Goal: Information Seeking & Learning: Learn about a topic

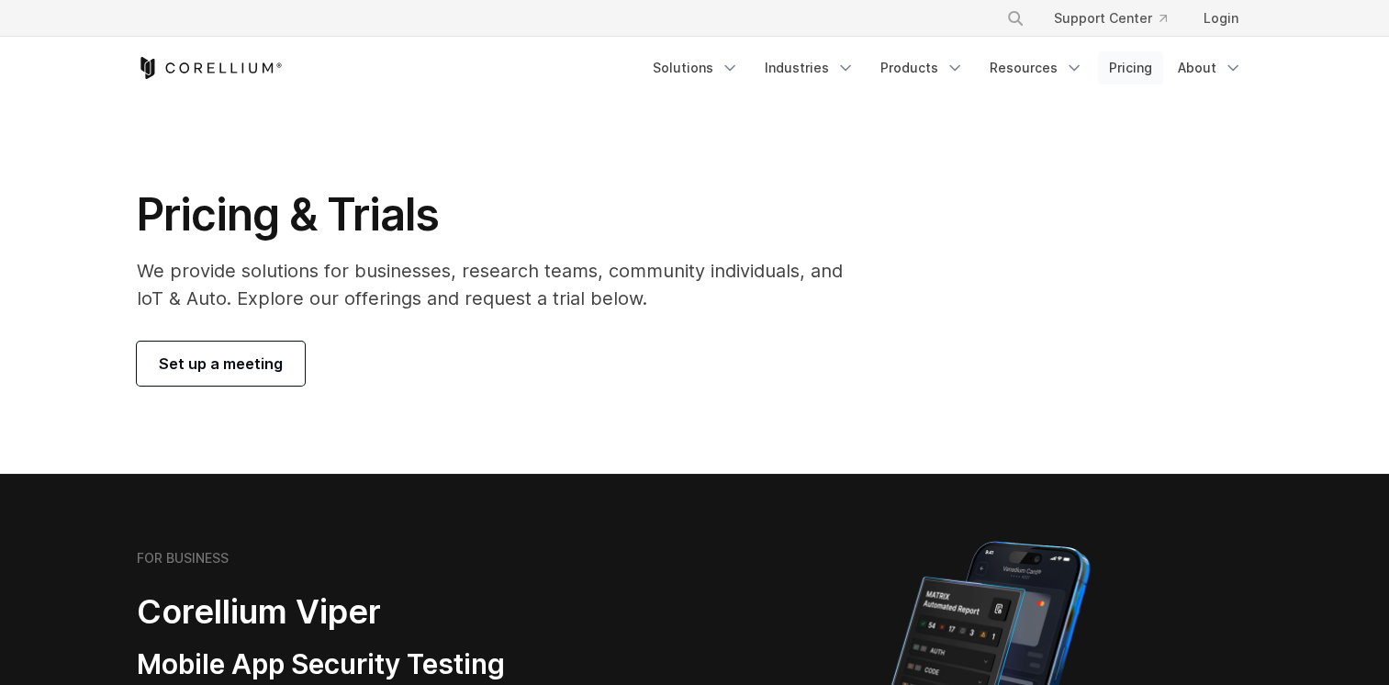
click at [1131, 67] on link "Pricing" at bounding box center [1130, 67] width 65 height 33
click at [1133, 70] on link "Pricing" at bounding box center [1130, 67] width 65 height 33
